Goal: Find specific page/section: Find specific page/section

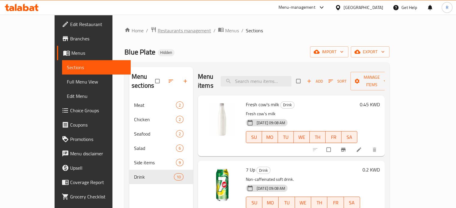
click at [158, 30] on span "Restaurants management" at bounding box center [184, 30] width 53 height 7
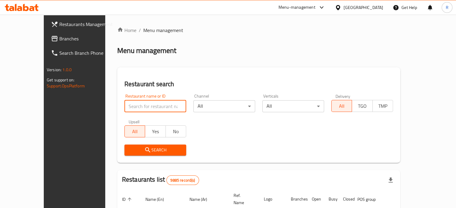
click at [125, 106] on input "search" at bounding box center [155, 106] width 62 height 12
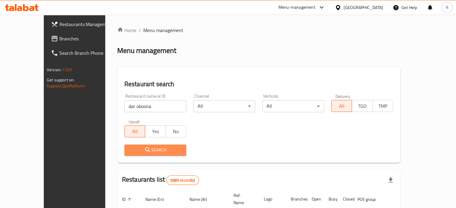
click at [129, 151] on span "Search" at bounding box center [155, 150] width 52 height 7
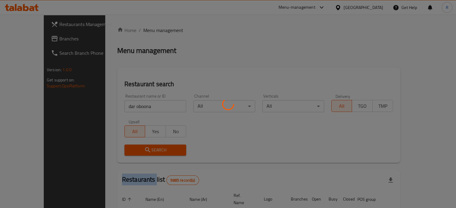
click at [118, 151] on div at bounding box center [228, 104] width 456 height 208
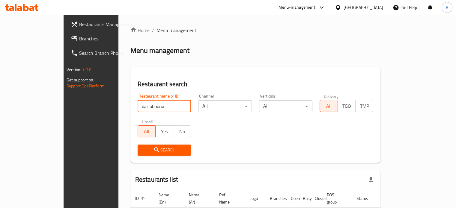
click at [138, 108] on input "dar oboona" at bounding box center [165, 106] width 54 height 12
type input "dar oboona"
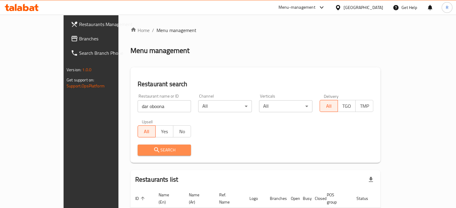
click at [153, 149] on icon "submit" at bounding box center [156, 150] width 7 height 7
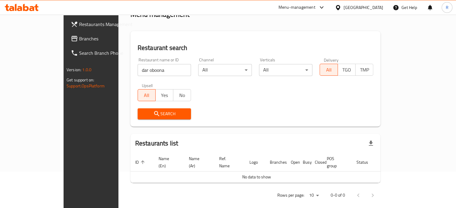
scroll to position [24, 0]
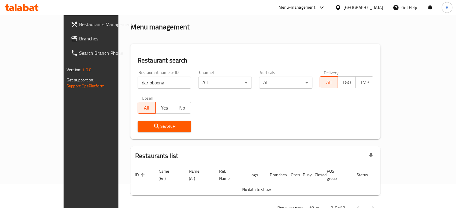
click at [380, 46] on div "Restaurant search Restaurant name or ID dar oboona Restaurant name or ID Channe…" at bounding box center [255, 92] width 250 height 96
click at [149, 127] on span "Search" at bounding box center [164, 126] width 44 height 7
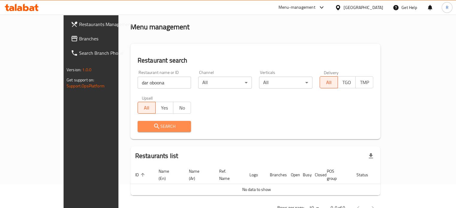
click at [153, 126] on icon "submit" at bounding box center [156, 126] width 7 height 7
click at [325, 6] on icon at bounding box center [321, 7] width 7 height 7
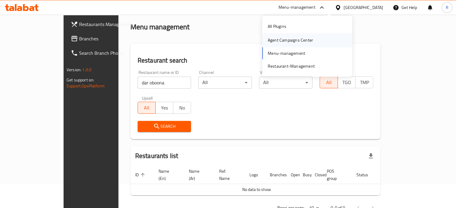
click at [298, 41] on div "Agent Campaigns Center" at bounding box center [290, 40] width 45 height 7
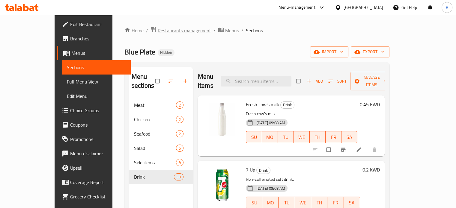
click at [158, 28] on span "Restaurants management" at bounding box center [184, 30] width 53 height 7
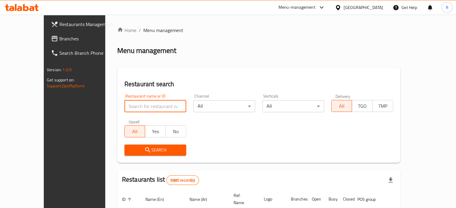
click at [125, 108] on input "search" at bounding box center [155, 106] width 62 height 12
type input "dar obo"
click button "Search" at bounding box center [155, 150] width 62 height 11
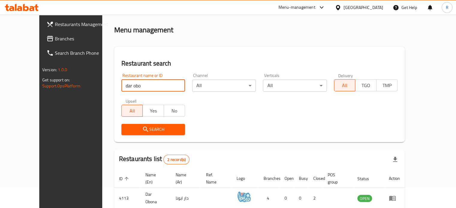
scroll to position [68, 0]
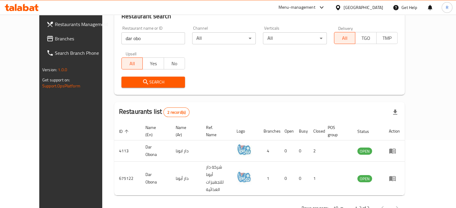
click at [304, 199] on div "Home / Menu management Menu management Restaurant search Restaurant name or ID …" at bounding box center [259, 87] width 314 height 281
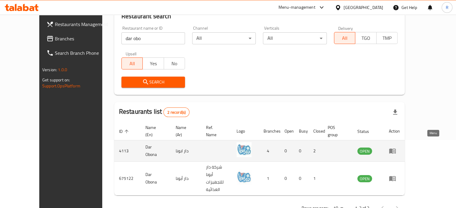
click at [400, 147] on link "enhanced table" at bounding box center [394, 150] width 11 height 7
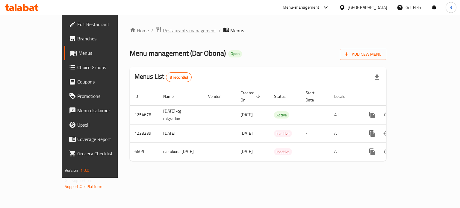
click at [163, 30] on span "Restaurants management" at bounding box center [189, 30] width 53 height 7
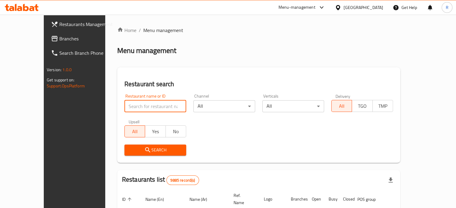
click at [124, 108] on input "search" at bounding box center [155, 106] width 62 height 12
type input "dar obona"
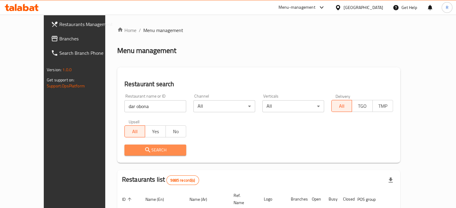
click at [131, 149] on span "Search" at bounding box center [155, 150] width 52 height 7
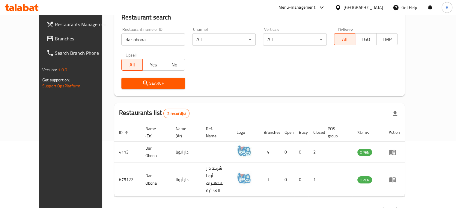
scroll to position [68, 0]
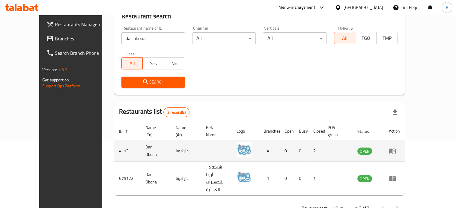
click at [114, 142] on td "4113" at bounding box center [127, 151] width 26 height 21
copy td "4113"
click at [405, 144] on td "enhanced table" at bounding box center [394, 151] width 21 height 21
click at [395, 150] on icon "enhanced table" at bounding box center [394, 151] width 2 height 2
